Goal: Information Seeking & Learning: Check status

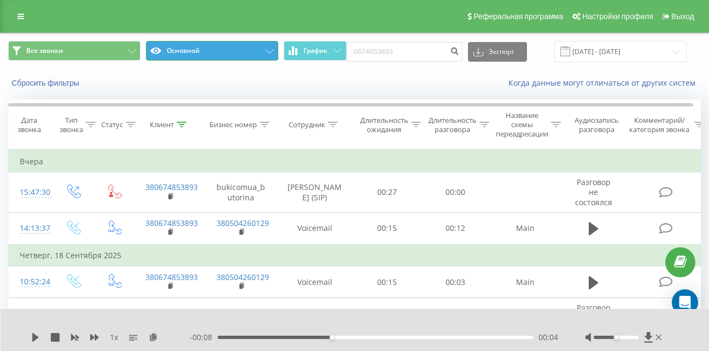
click at [266, 50] on icon at bounding box center [270, 51] width 8 height 4
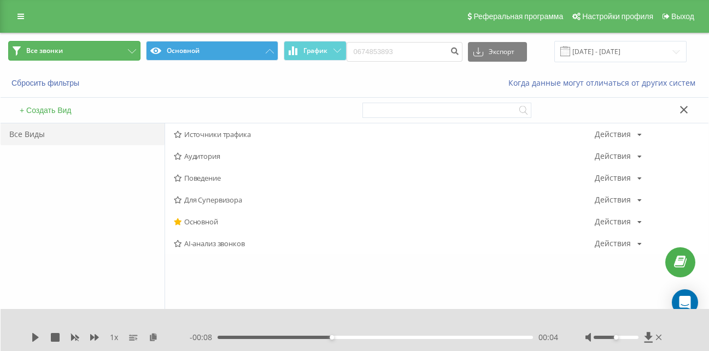
click at [130, 51] on icon at bounding box center [132, 51] width 8 height 4
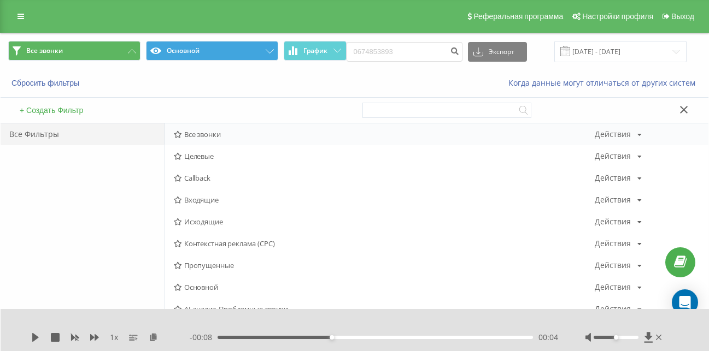
click at [210, 135] on span "Все звонки" at bounding box center [384, 135] width 421 height 8
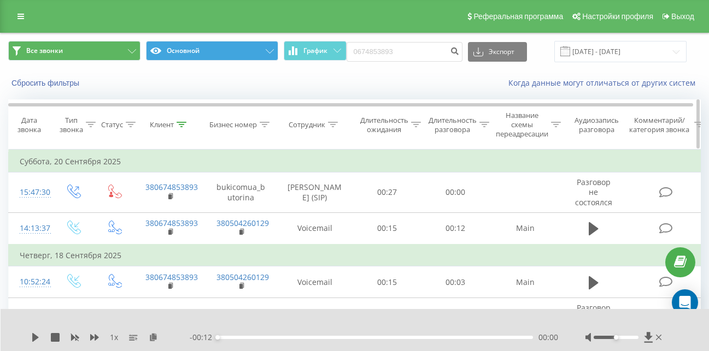
click at [324, 122] on div "Сотрудник" at bounding box center [307, 124] width 37 height 9
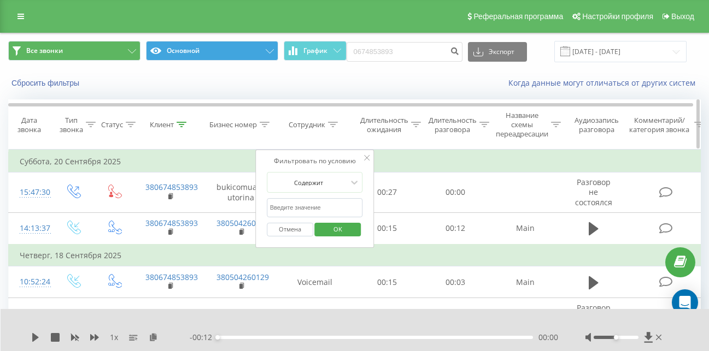
click at [333, 126] on icon at bounding box center [333, 124] width 10 height 5
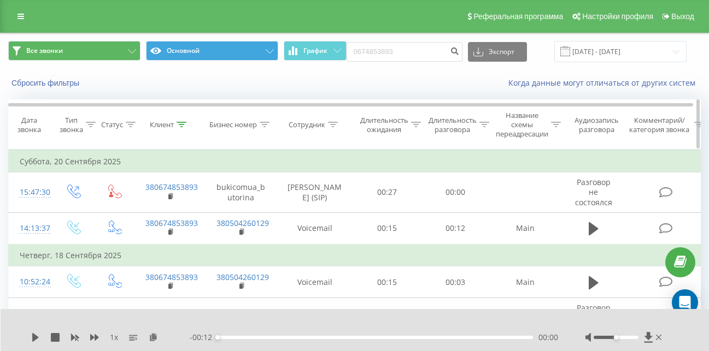
click at [333, 126] on icon at bounding box center [333, 124] width 10 height 5
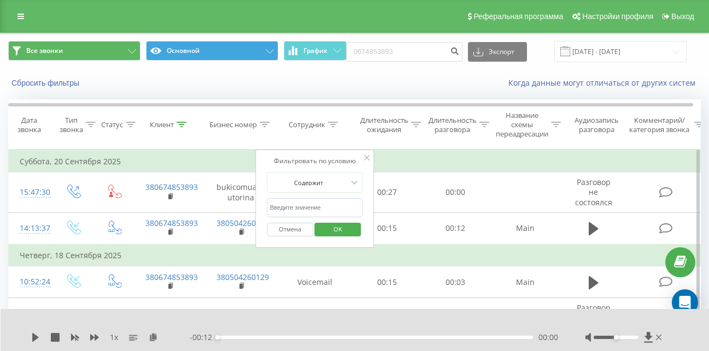
click at [295, 209] on input "text" at bounding box center [315, 207] width 96 height 19
type input "[PERSON_NAME]"
click at [343, 227] on span "OK" at bounding box center [337, 229] width 31 height 17
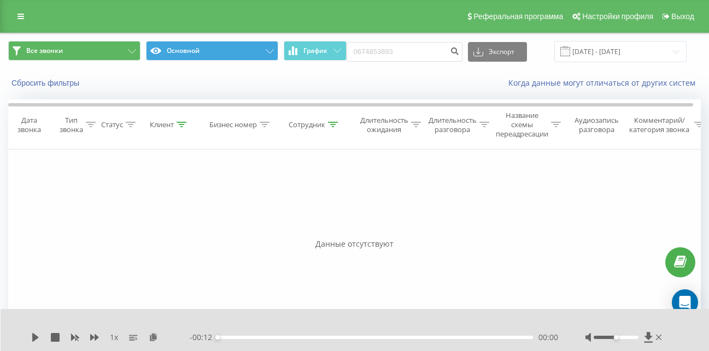
click at [570, 53] on span at bounding box center [565, 51] width 10 height 10
click at [673, 49] on input "[DATE] - [DATE]" at bounding box center [620, 51] width 132 height 21
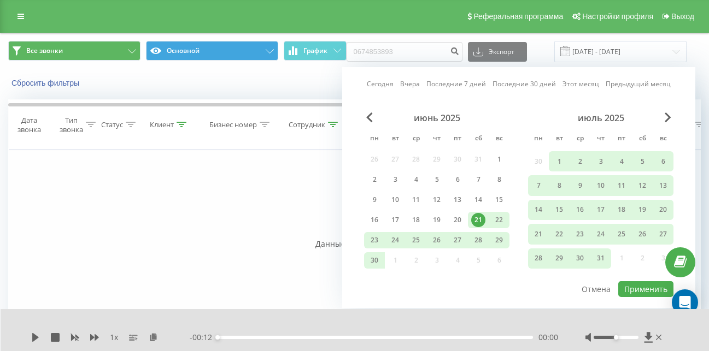
click at [391, 86] on link "Сегодня" at bounding box center [380, 84] width 27 height 10
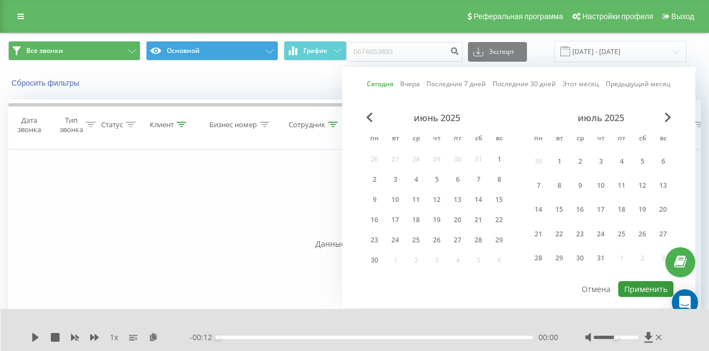
click at [640, 288] on button "Применить" at bounding box center [645, 289] width 55 height 16
type input "[DATE] - [DATE]"
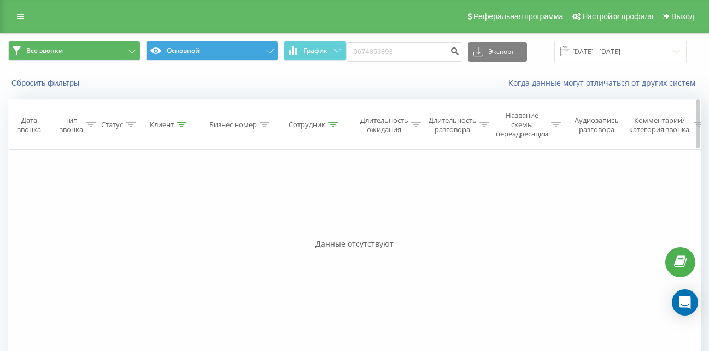
click at [327, 127] on div "Сотрудник" at bounding box center [313, 124] width 49 height 9
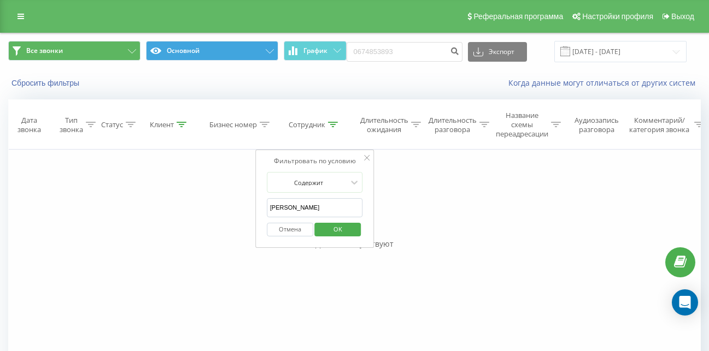
click at [332, 230] on span "OK" at bounding box center [337, 229] width 31 height 17
